Goal: Contribute content: Contribute content

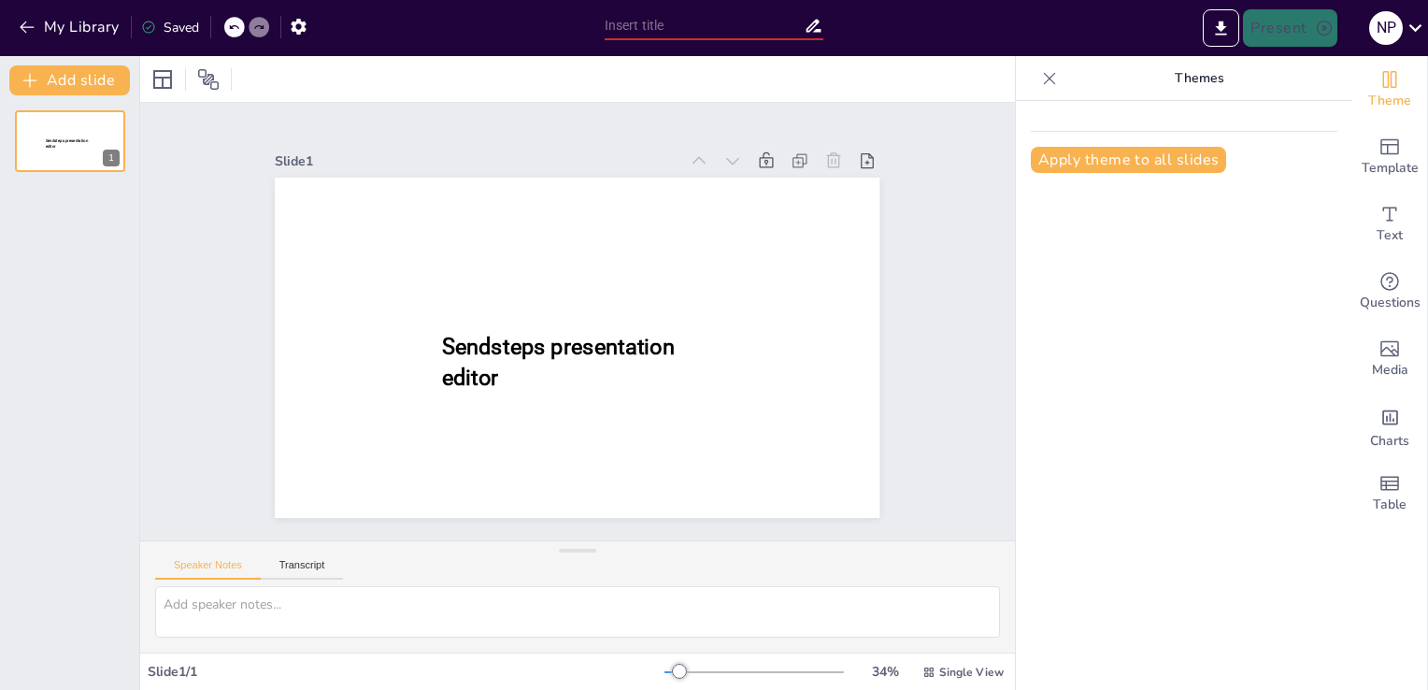
type input "New Sendsteps"
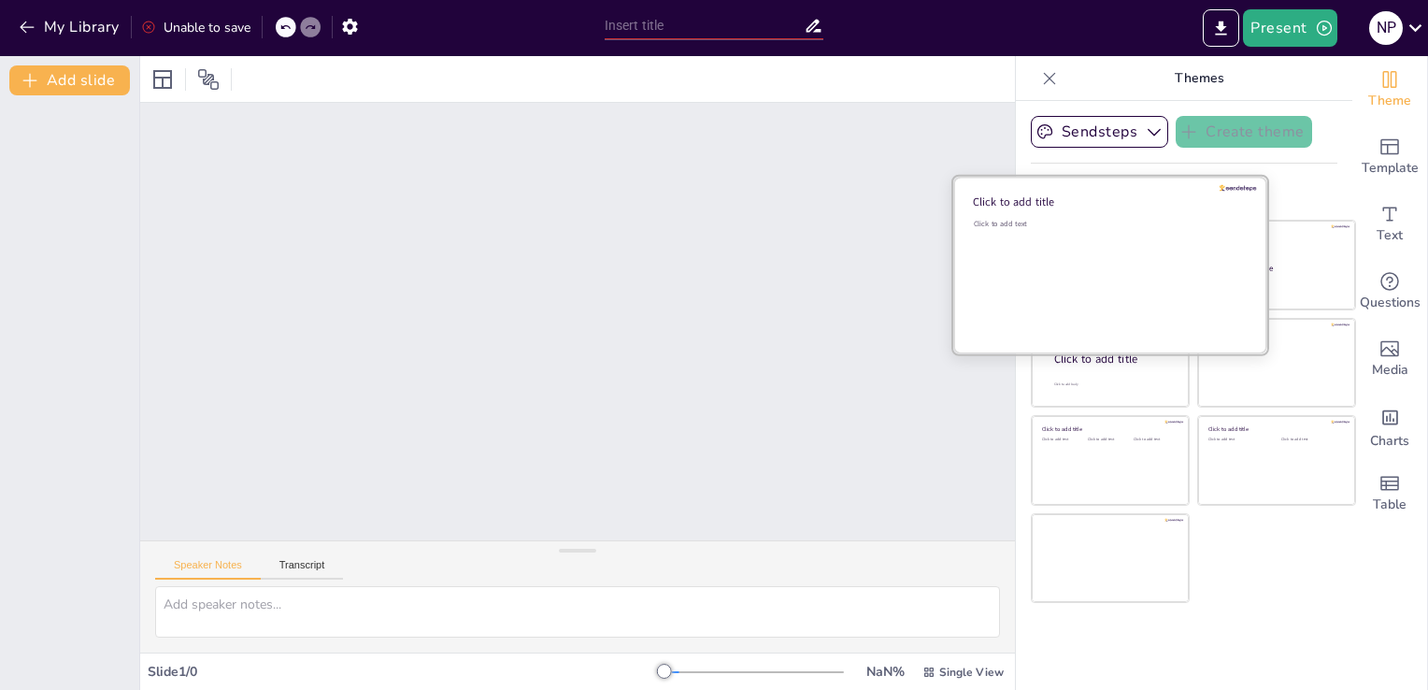
click at [1091, 278] on div "Click to add text" at bounding box center [1107, 277] width 267 height 116
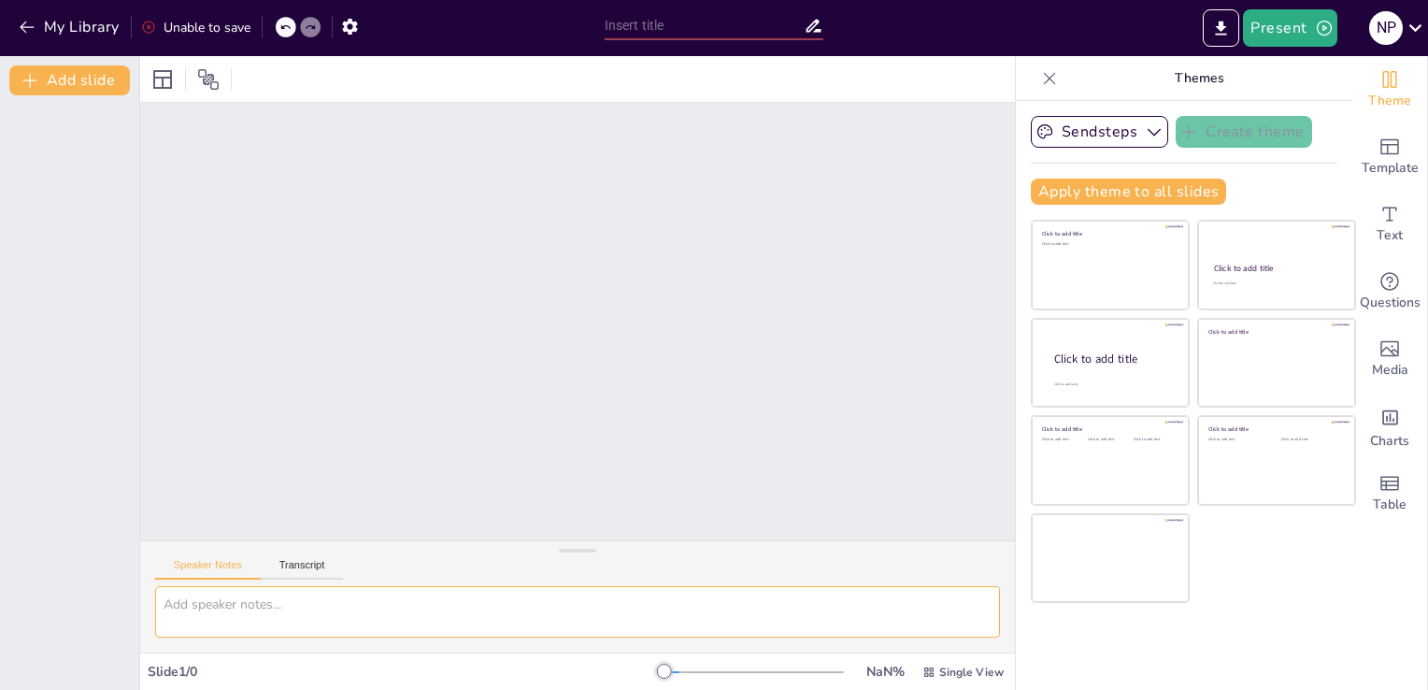
click at [296, 624] on textarea at bounding box center [577, 611] width 845 height 51
drag, startPoint x: 644, startPoint y: 665, endPoint x: 740, endPoint y: 686, distance: 98.4
click at [740, 686] on div "NaN % Single View" at bounding box center [835, 672] width 343 height 30
click at [746, 671] on div at bounding box center [753, 672] width 179 height 2
click at [381, 626] on textarea at bounding box center [577, 611] width 845 height 51
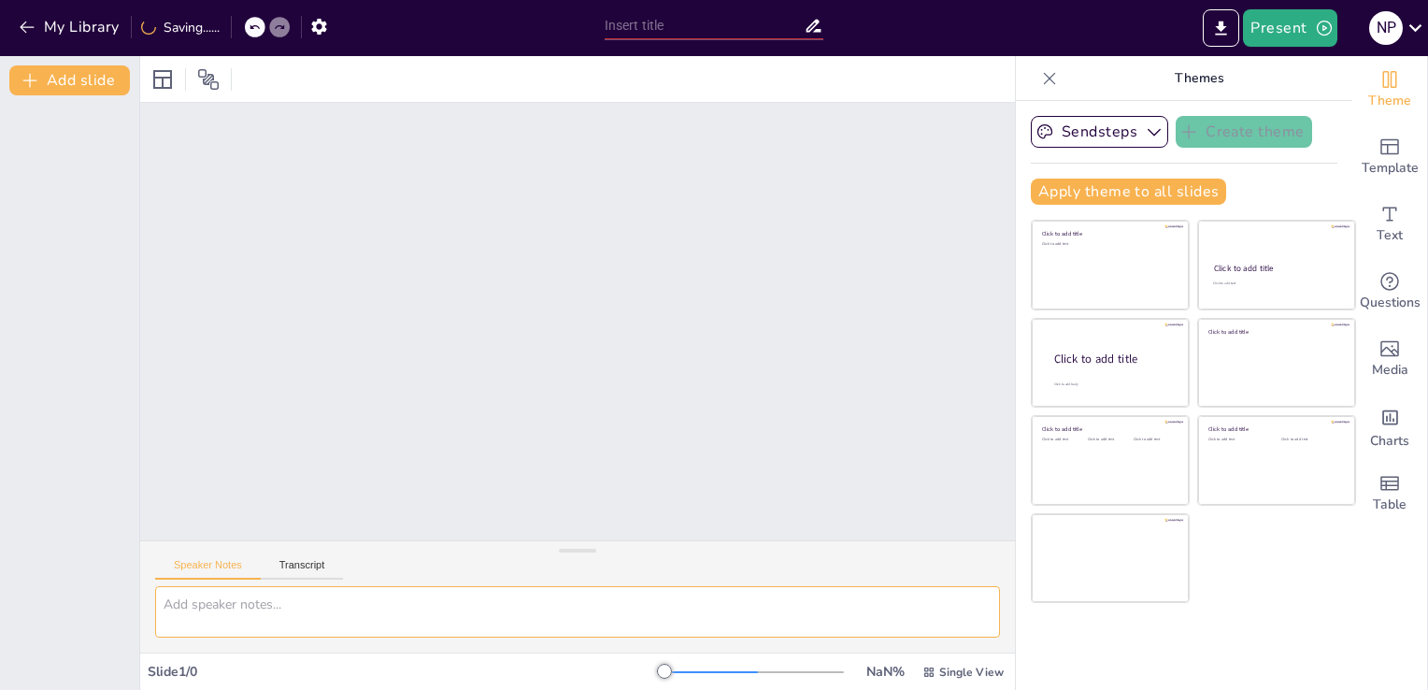
click at [381, 626] on textarea at bounding box center [577, 611] width 845 height 51
click at [385, 625] on textarea at bounding box center [577, 611] width 845 height 51
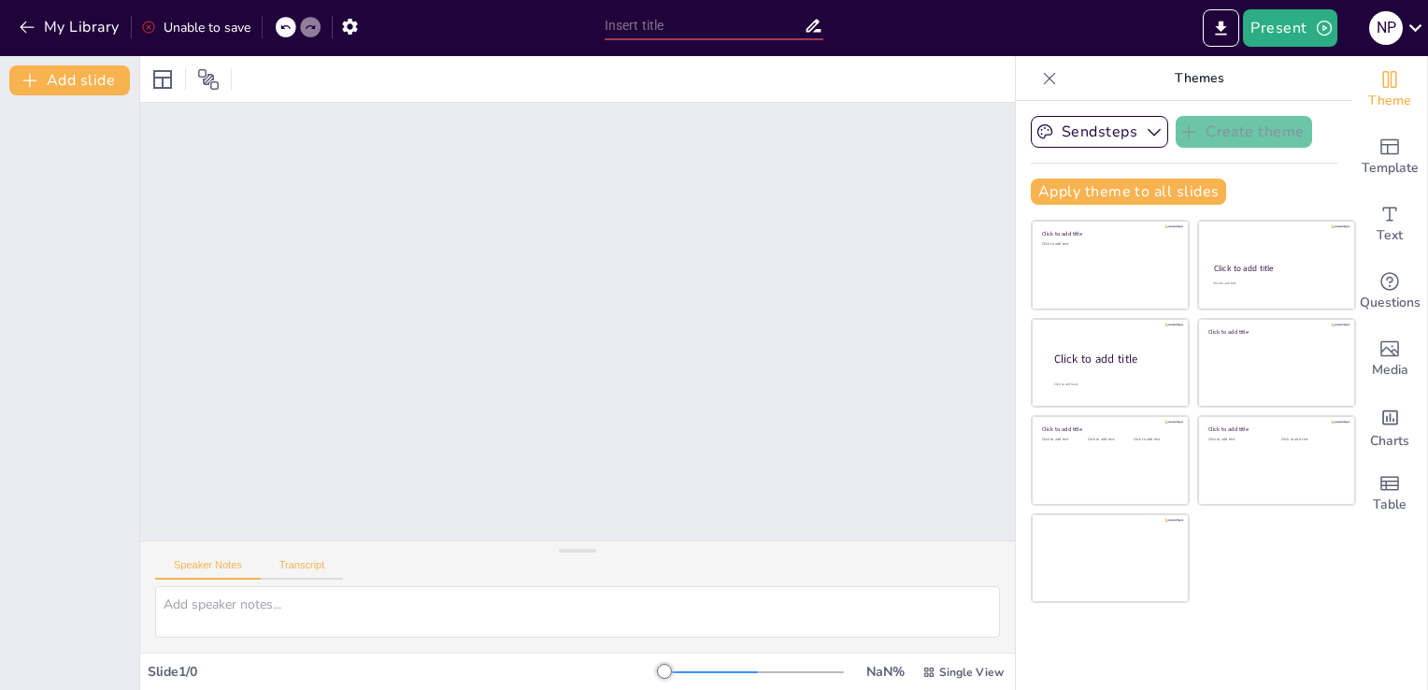
click at [278, 573] on button "Transcript" at bounding box center [302, 569] width 83 height 21
click at [262, 604] on textarea at bounding box center [577, 611] width 845 height 51
